Goal: Check status: Check status

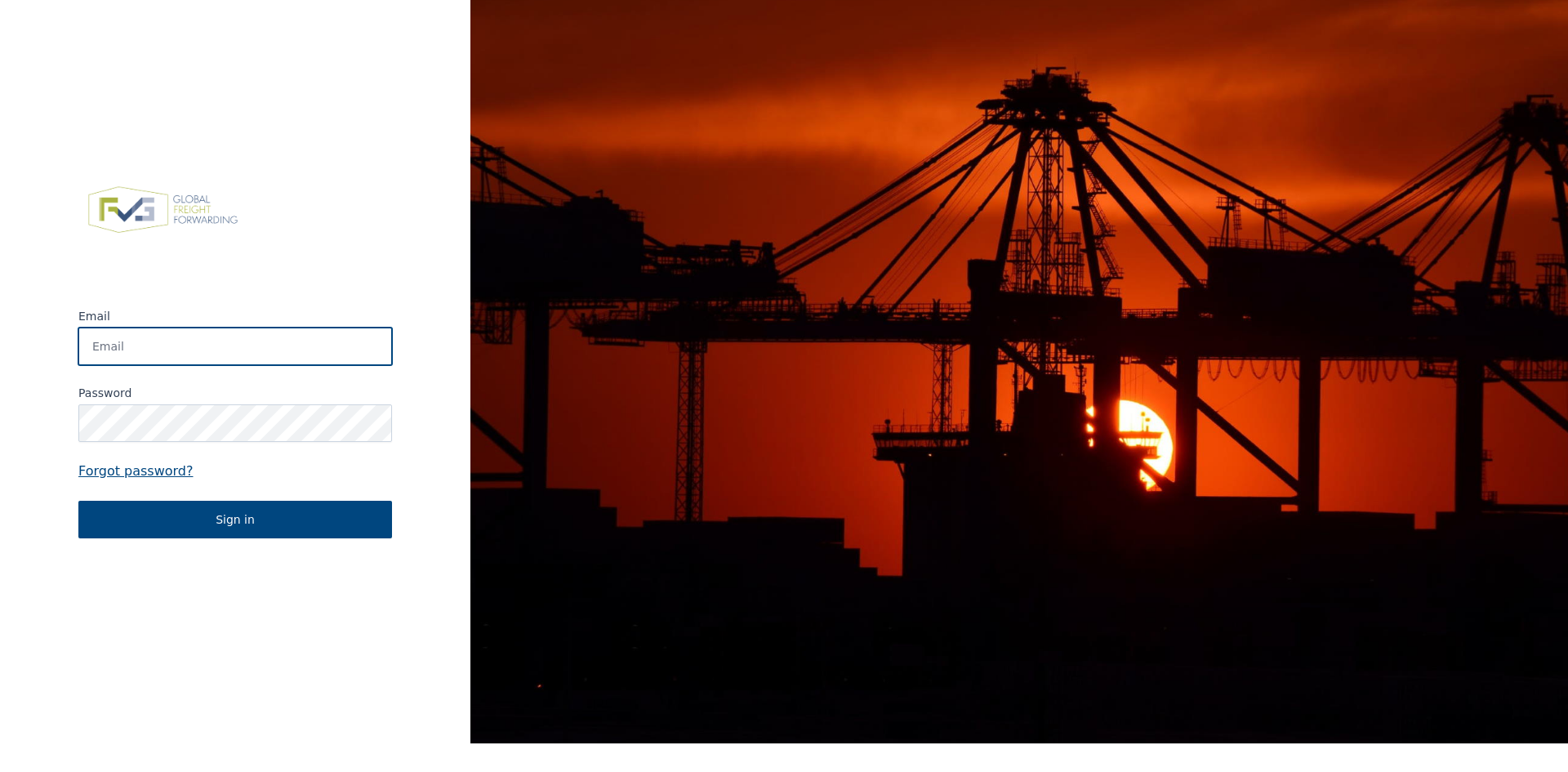
type input "[EMAIL_ADDRESS][DOMAIN_NAME]"
click at [268, 369] on form "Email [EMAIL_ADDRESS][DOMAIN_NAME] Password Forgot password? Sign in" at bounding box center [235, 423] width 314 height 230
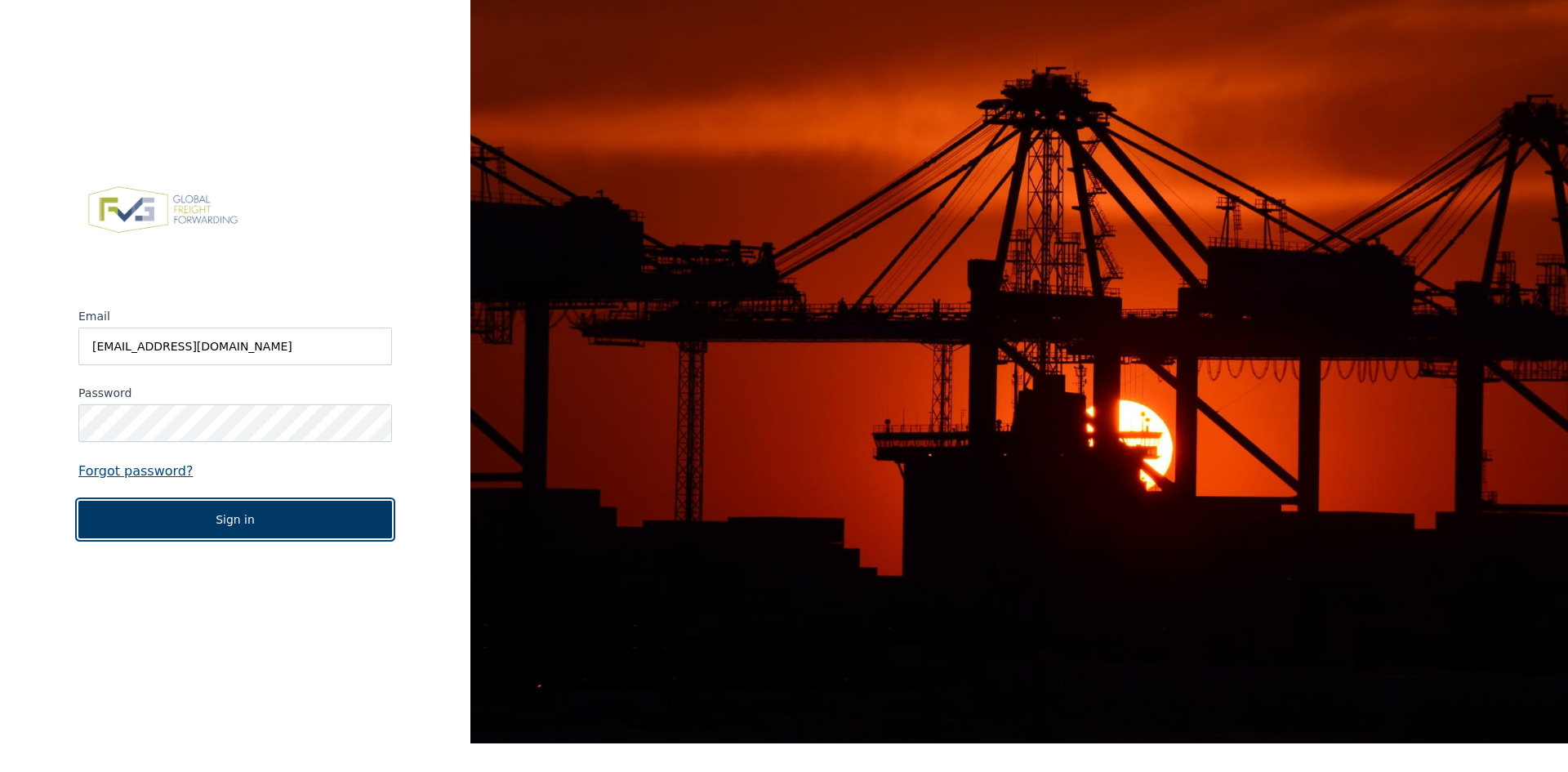
click at [230, 521] on button "Sign in" at bounding box center [235, 519] width 314 height 38
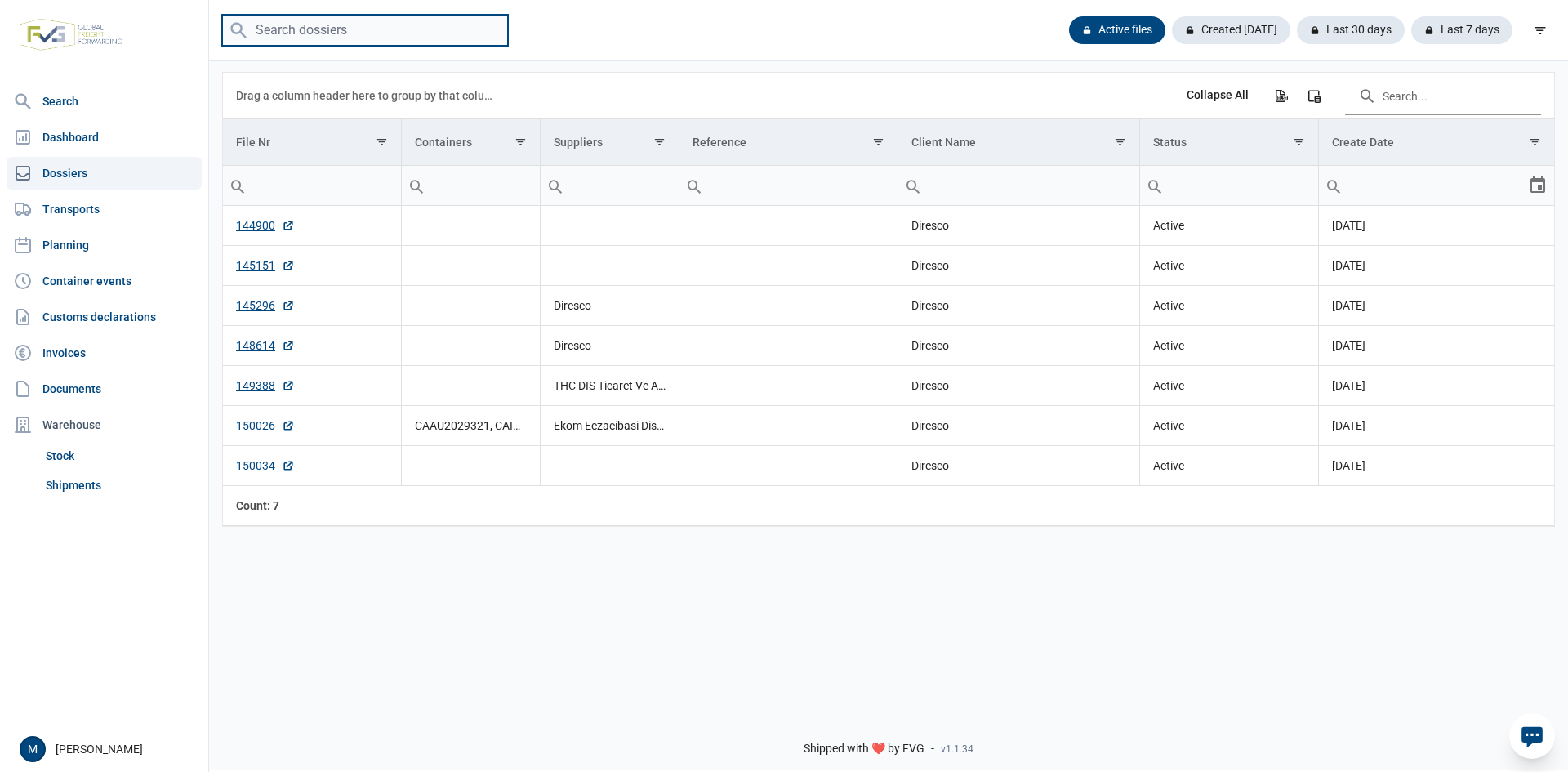
click at [383, 27] on input "search" at bounding box center [365, 31] width 286 height 32
paste input "CAAU2029321"
type input "CAAU2029321"
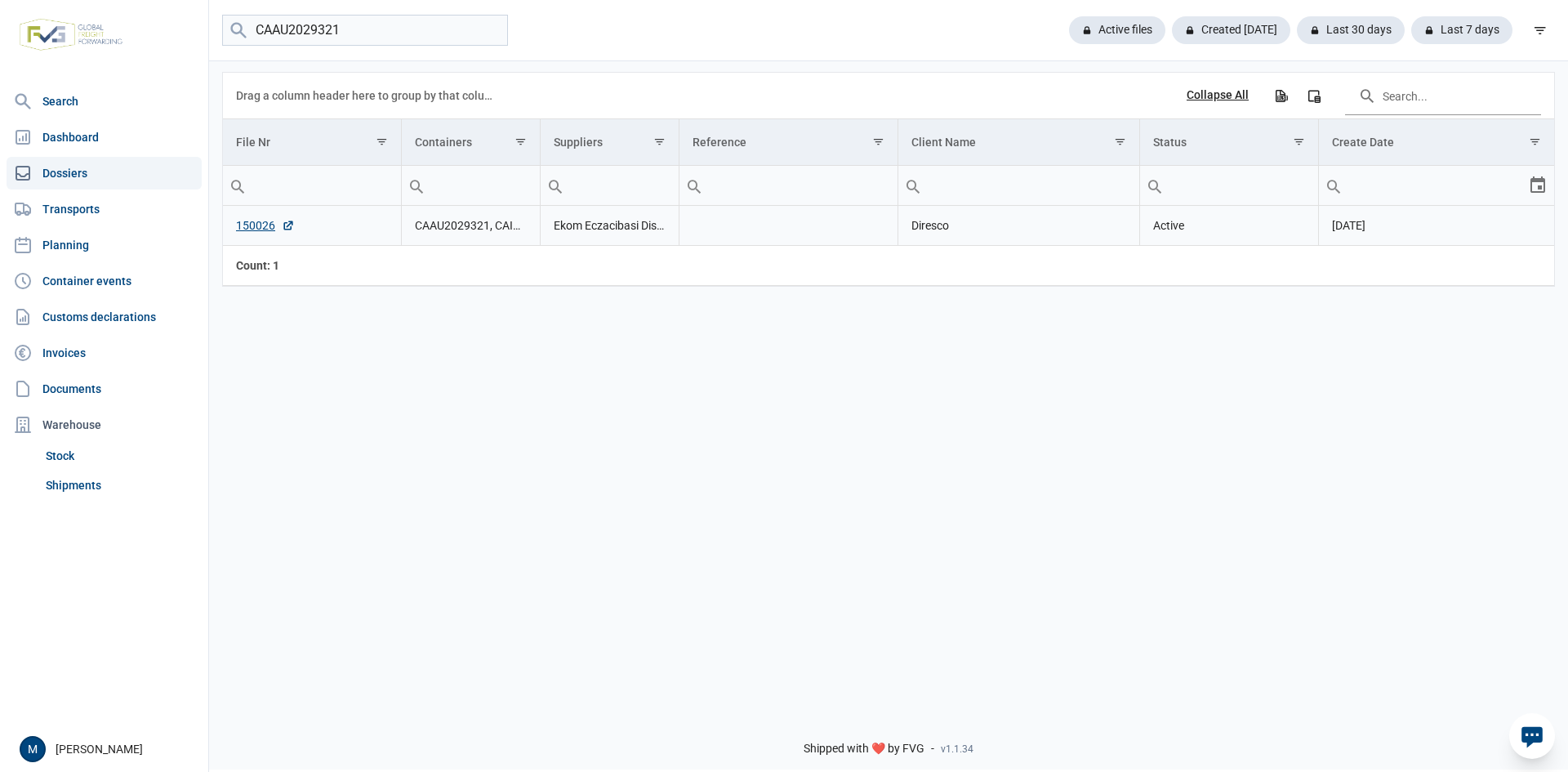
click at [1227, 234] on td "Active" at bounding box center [1228, 226] width 179 height 40
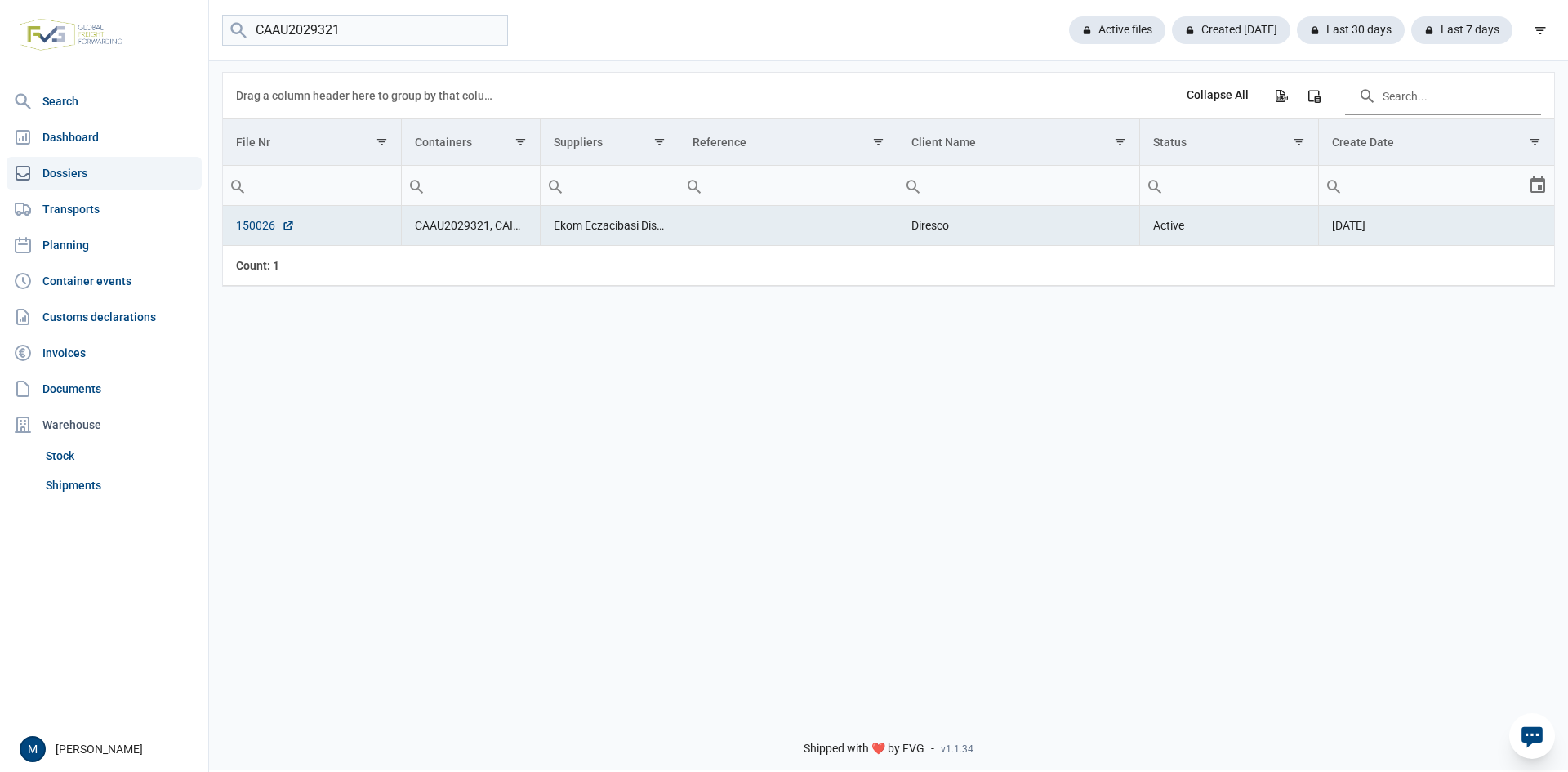
click at [253, 225] on link "150026" at bounding box center [265, 225] width 59 height 17
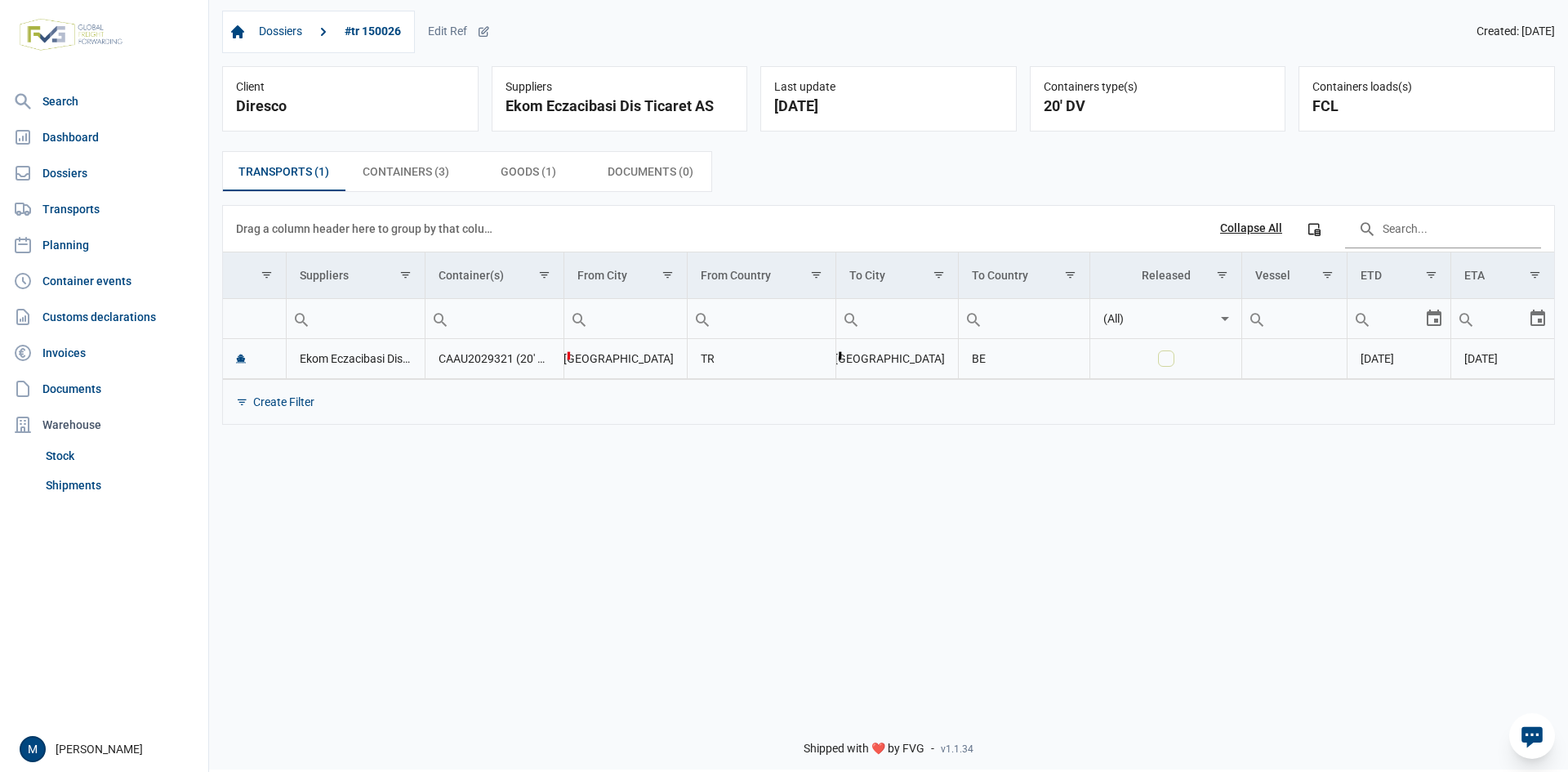
click at [482, 358] on td "CAAU2029321 (20' DV), CAIU3644143 (20' DV), TIIU2703223 (20' DV)" at bounding box center [495, 359] width 139 height 40
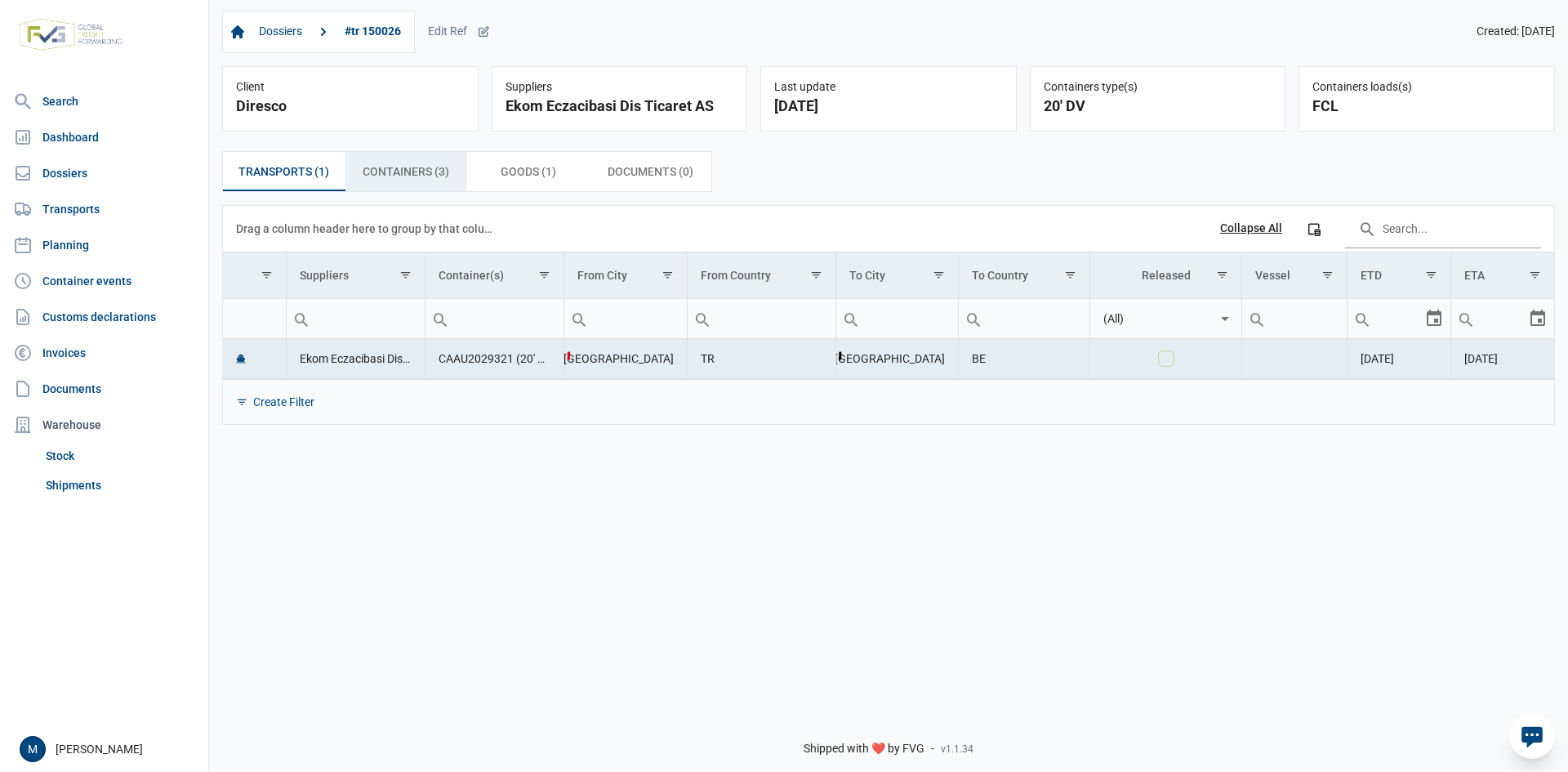
click at [398, 164] on span "Containers (3) Containers (3)" at bounding box center [405, 171] width 86 height 19
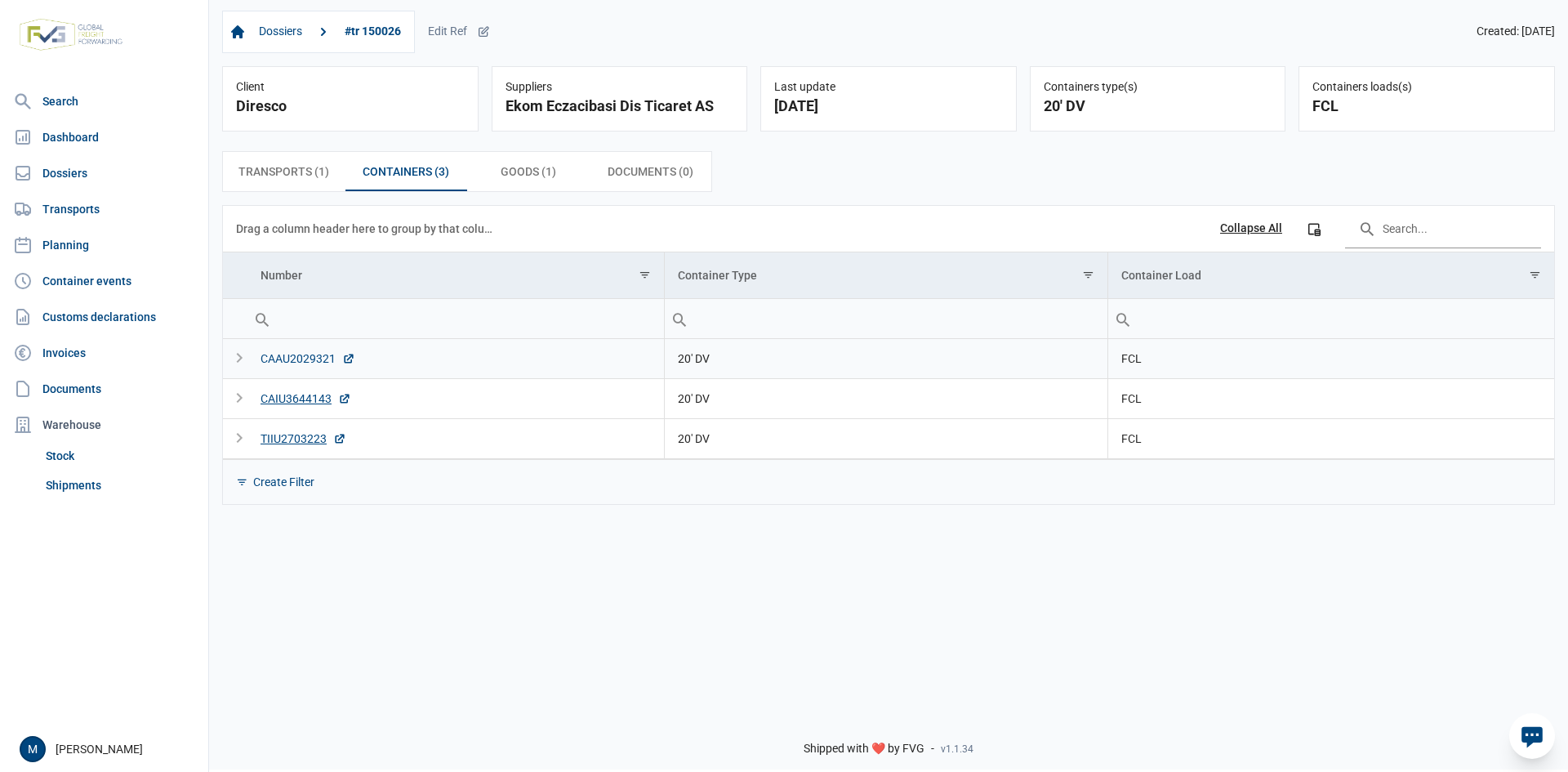
click at [314, 359] on div "CAAU2029321" at bounding box center [308, 358] width 95 height 17
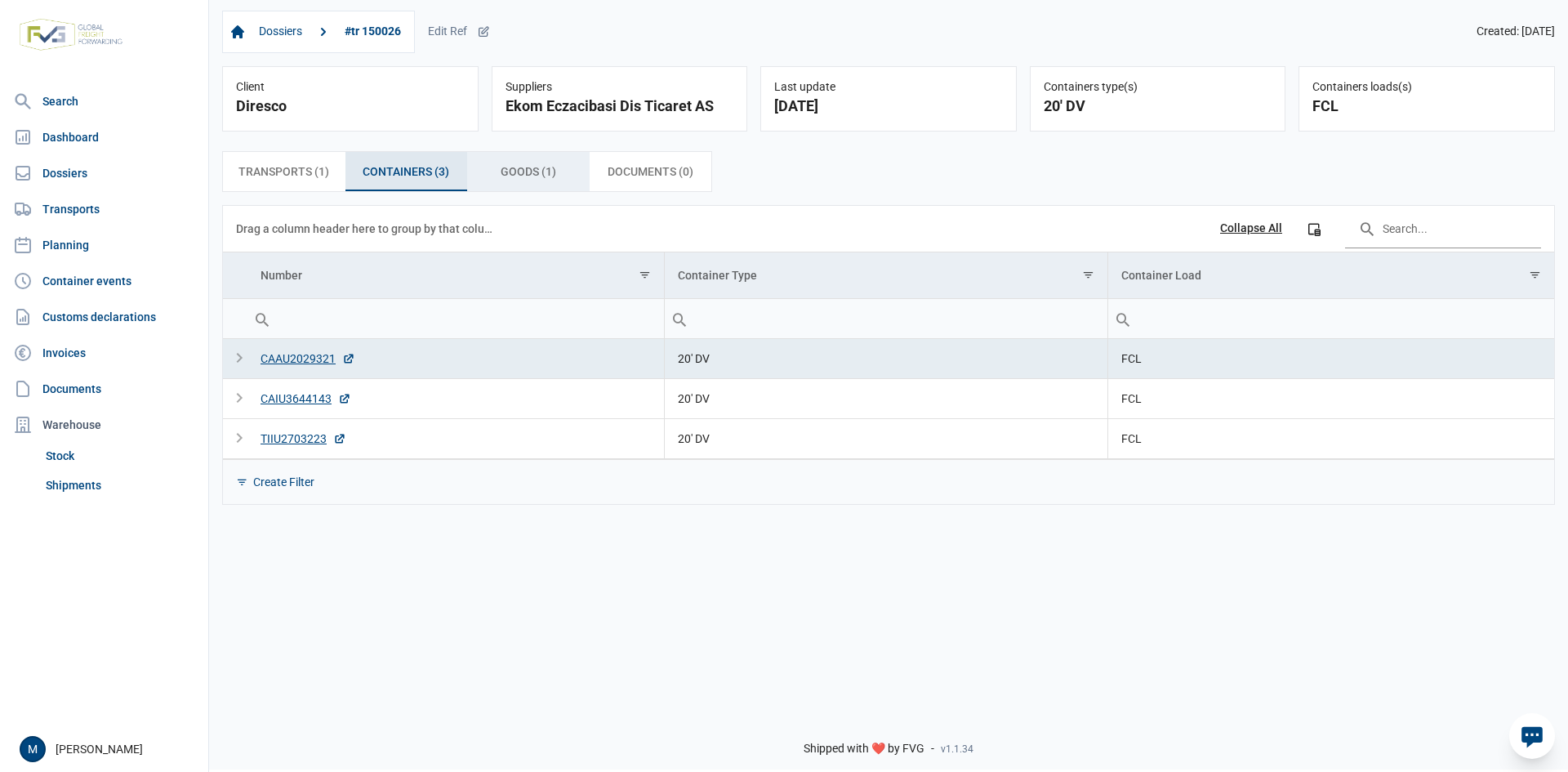
click at [517, 174] on span "Goods (1) Goods (1)" at bounding box center [528, 171] width 55 height 19
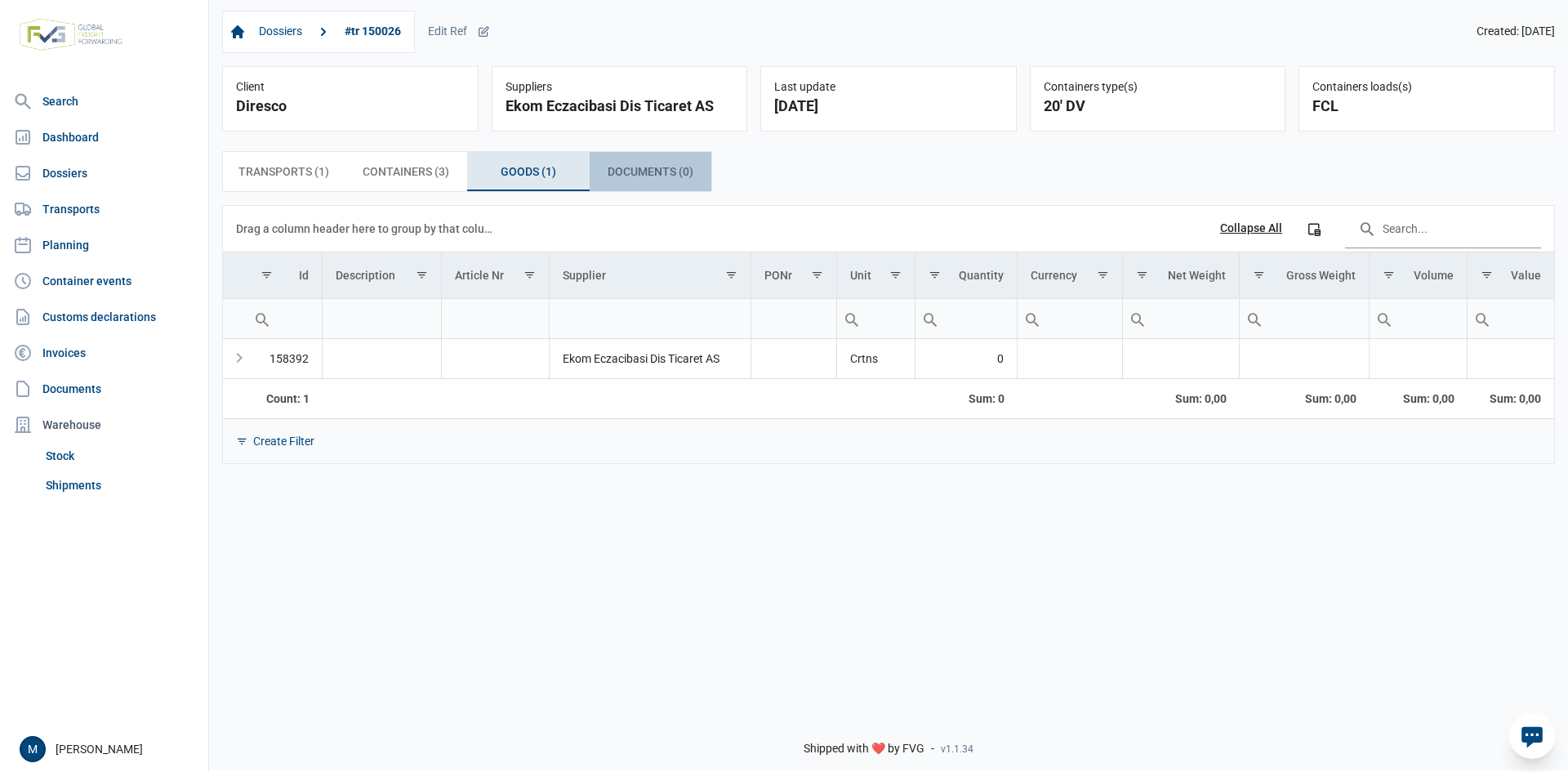
click at [612, 174] on span "Documents (0) Documents (0)" at bounding box center [651, 171] width 86 height 19
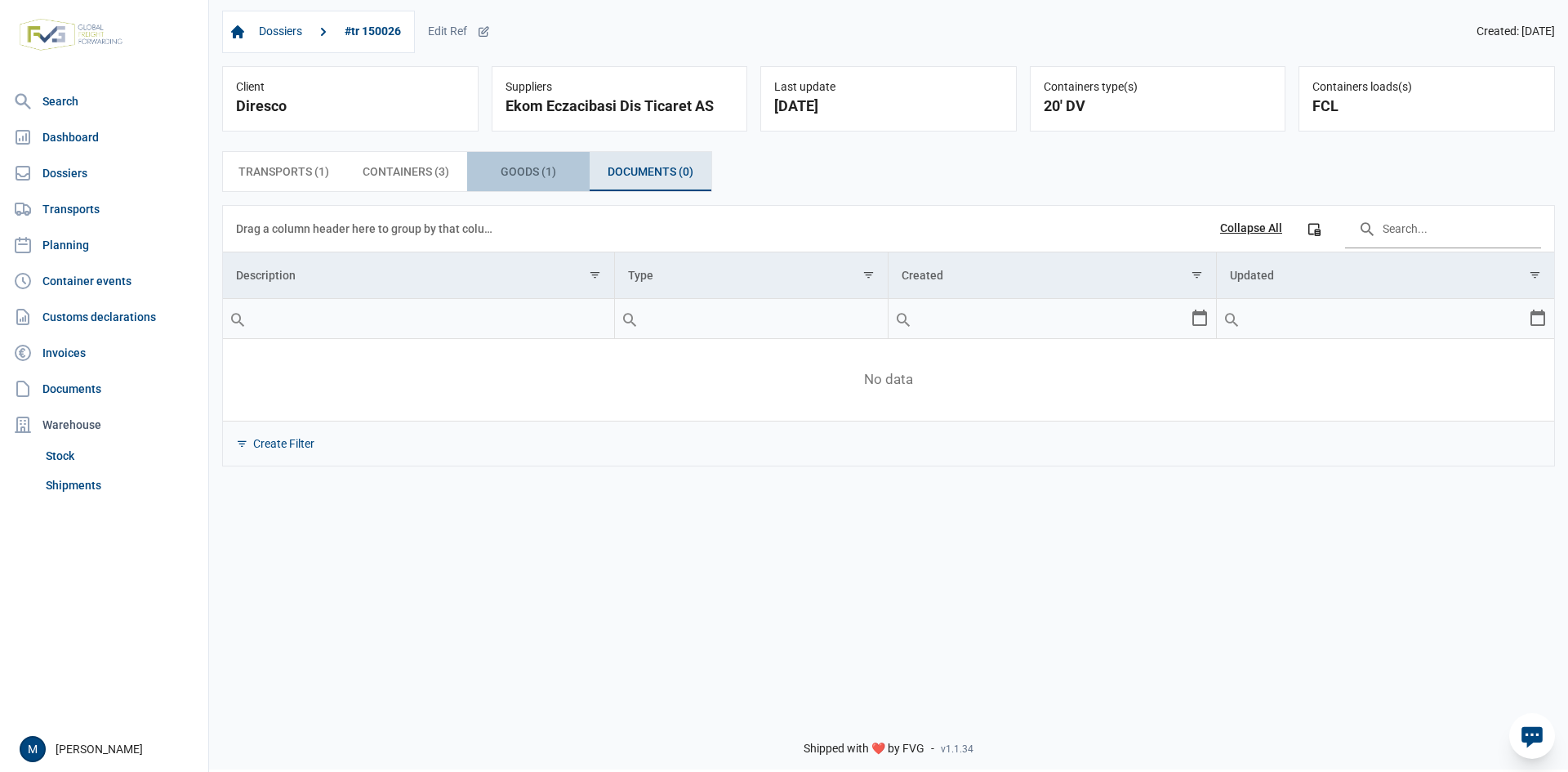
click at [536, 174] on span "Goods (1) Goods (1)" at bounding box center [528, 171] width 55 height 19
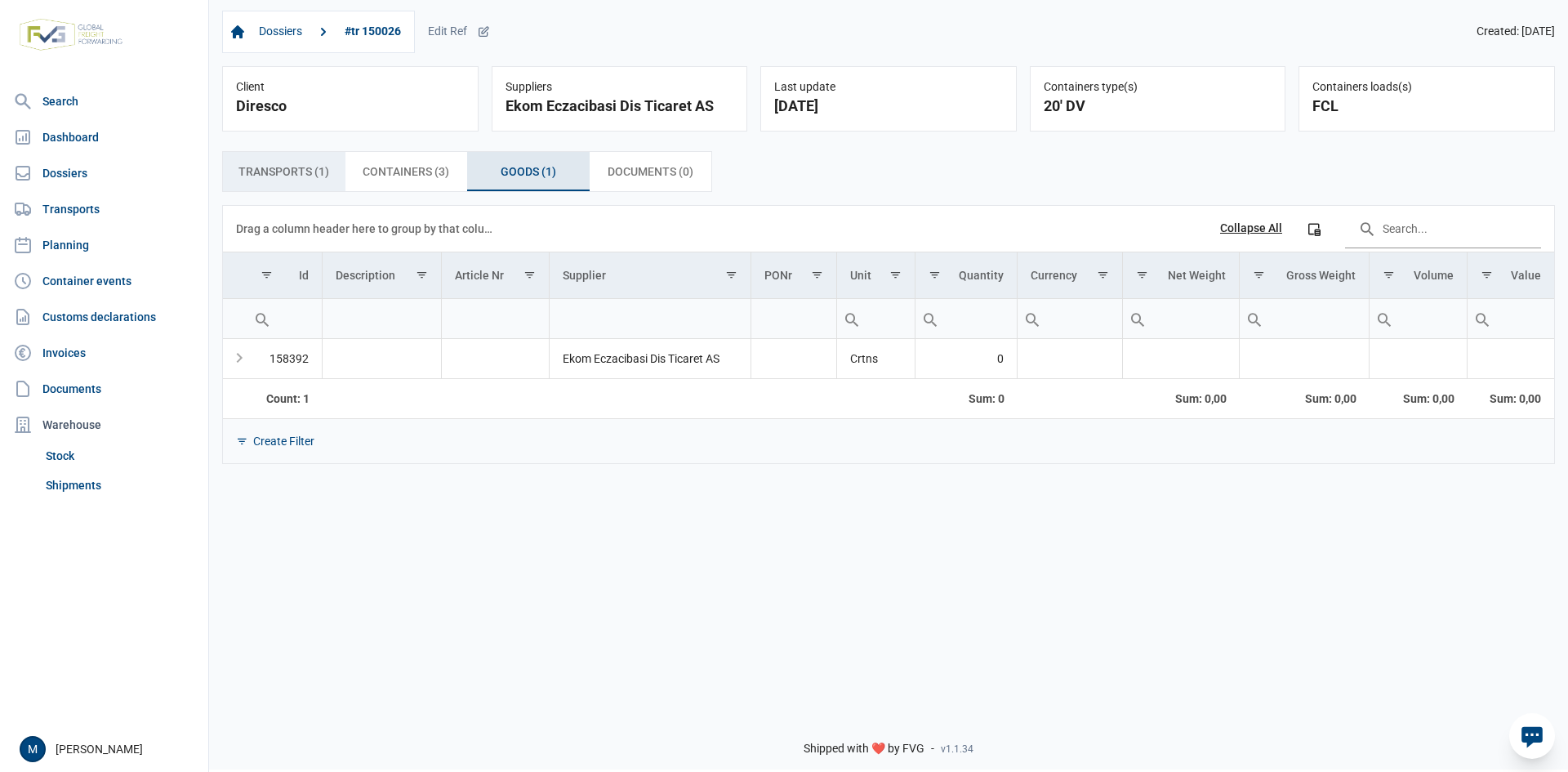
click at [256, 178] on span "Transports (1) Transports (1)" at bounding box center [283, 171] width 91 height 19
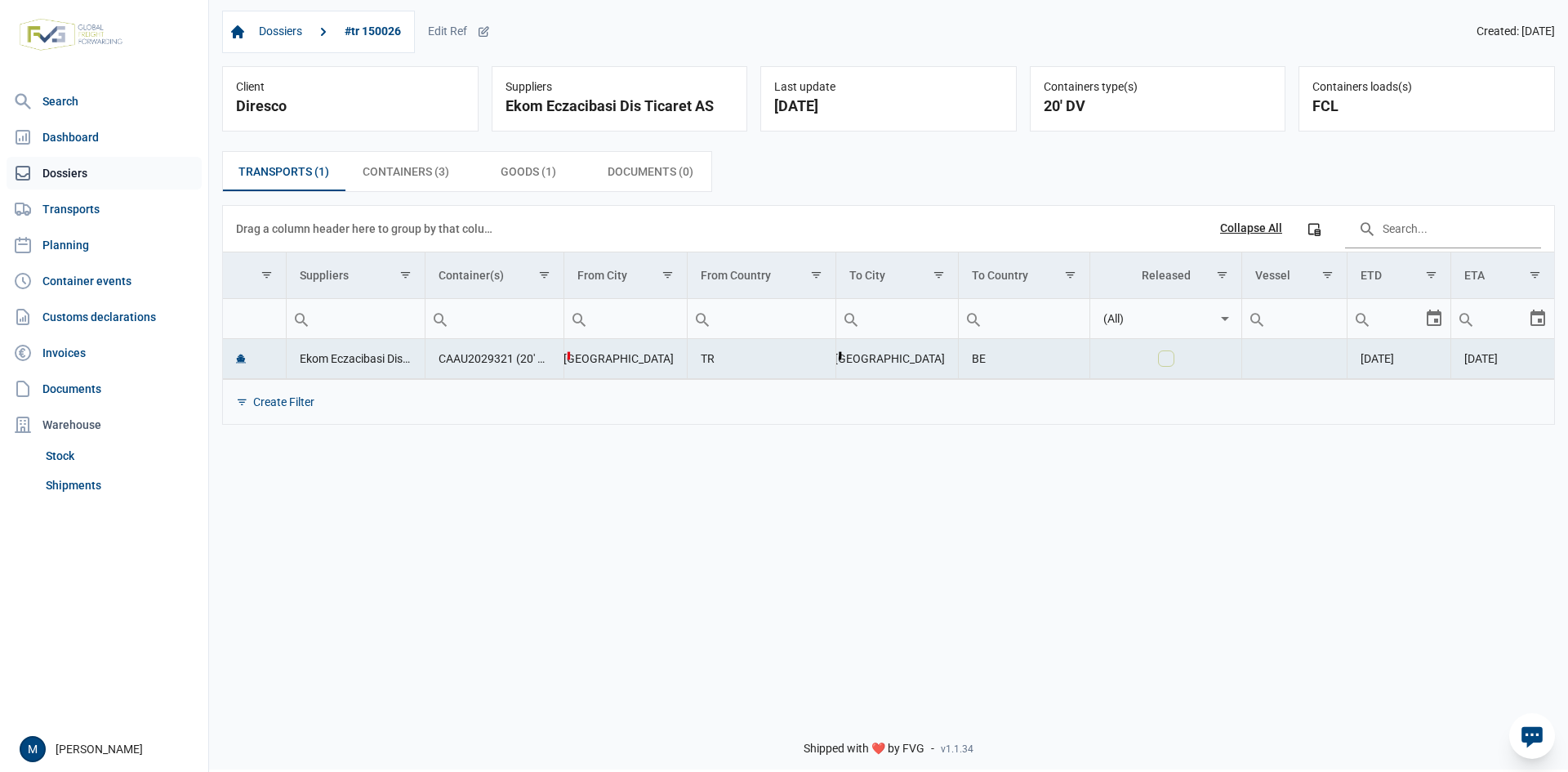
click at [71, 174] on link "Dossiers" at bounding box center [104, 172] width 195 height 33
